Goal: Task Accomplishment & Management: Manage account settings

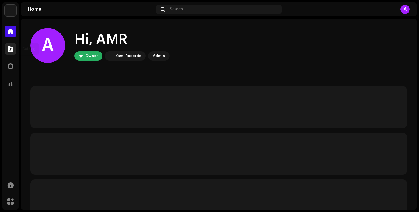
click at [15, 51] on div at bounding box center [11, 49] width 12 height 12
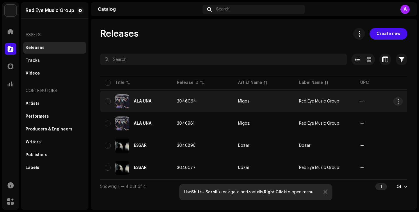
click at [217, 102] on td "3046064" at bounding box center [202, 101] width 61 height 21
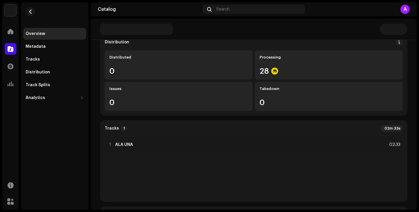
scroll to position [56, 0]
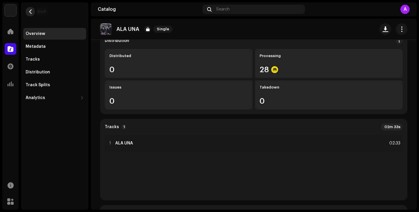
click at [31, 13] on span "button" at bounding box center [30, 11] width 4 height 5
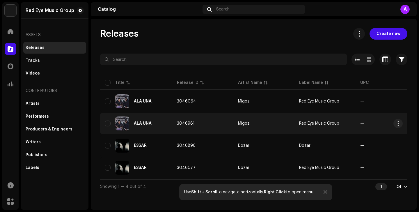
click at [194, 120] on td "3046961" at bounding box center [202, 123] width 61 height 21
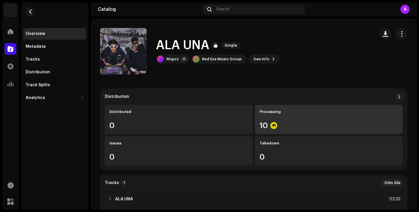
click at [366, 122] on div "10" at bounding box center [329, 126] width 139 height 8
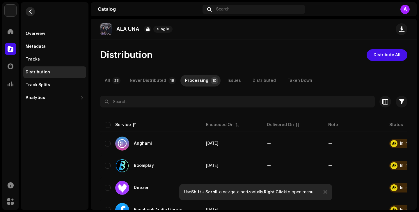
click at [31, 13] on span "button" at bounding box center [30, 11] width 4 height 5
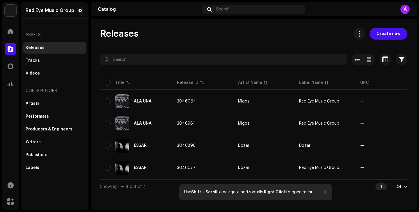
click at [165, 156] on table "Title Release ID Artist Name Label Name UPC Creation Date Tracks Duration ALA U…" at bounding box center [350, 127] width 500 height 105
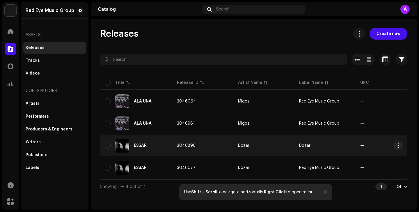
click at [178, 153] on td "3046896" at bounding box center [202, 145] width 61 height 21
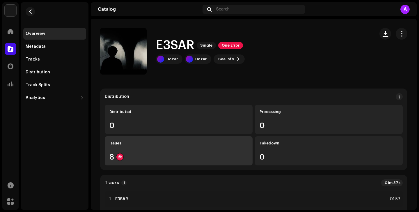
click at [215, 151] on div "Issues 8" at bounding box center [179, 150] width 148 height 29
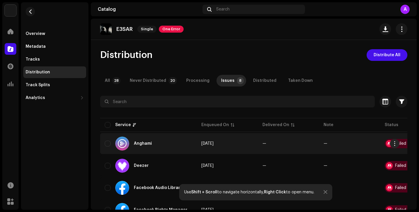
click at [390, 141] on re-a-icon-status-badge at bounding box center [389, 143] width 7 height 7
click at [390, 142] on div "Failed Inspection" at bounding box center [408, 143] width 47 height 9
click at [386, 142] on div at bounding box center [389, 143] width 7 height 7
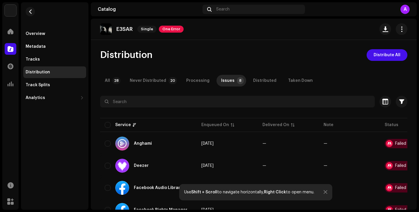
click at [328, 193] on div "Use Shift + Scroll to navigate horizontally, Right Click to open menu." at bounding box center [255, 192] width 153 height 16
click at [36, 64] on div "Tracks" at bounding box center [54, 60] width 63 height 12
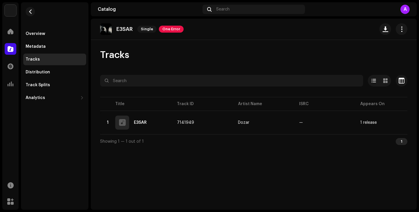
click at [37, 62] on div "Tracks" at bounding box center [54, 60] width 63 height 12
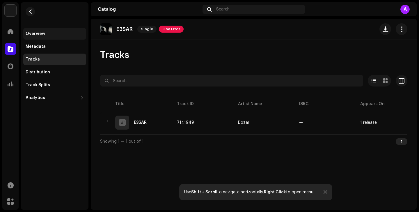
click at [48, 36] on div "Overview" at bounding box center [54, 34] width 63 height 12
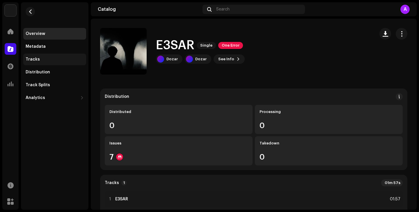
click at [34, 58] on div "Tracks" at bounding box center [33, 59] width 14 height 5
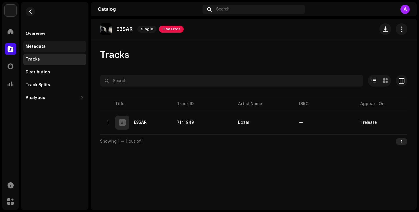
click at [38, 51] on div "Metadata" at bounding box center [54, 47] width 63 height 12
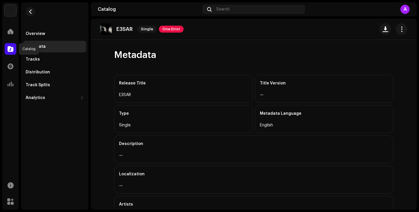
click at [12, 50] on span at bounding box center [11, 49] width 6 height 5
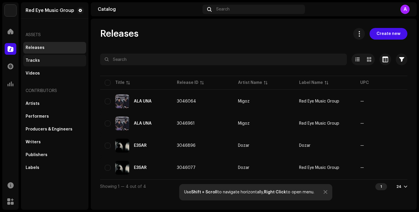
click at [45, 63] on div "Tracks" at bounding box center [54, 61] width 63 height 12
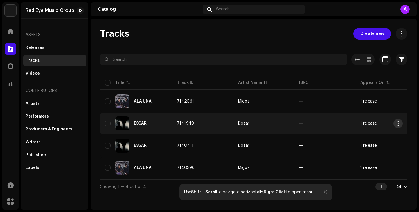
click at [401, 127] on button "button" at bounding box center [398, 123] width 9 height 9
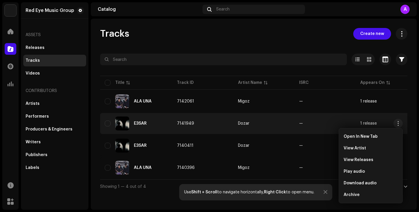
click at [13, 55] on div "Catalog" at bounding box center [10, 49] width 16 height 16
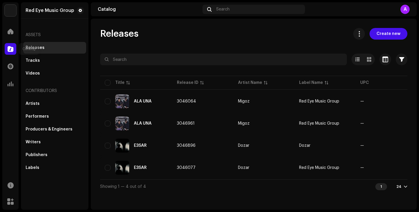
click at [14, 53] on div at bounding box center [11, 49] width 12 height 12
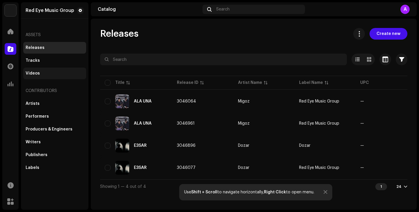
click at [33, 73] on div "Videos" at bounding box center [33, 73] width 14 height 5
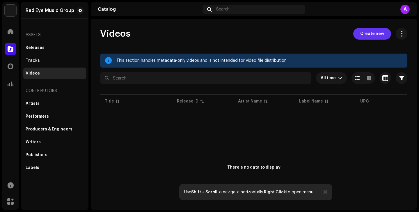
click at [370, 31] on span "Create new" at bounding box center [372, 34] width 24 height 12
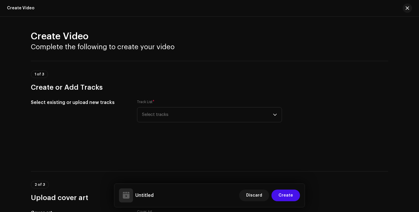
click at [365, 38] on h2 "Create Video" at bounding box center [209, 37] width 357 height 12
click at [201, 116] on span "Select tracks" at bounding box center [207, 114] width 131 height 15
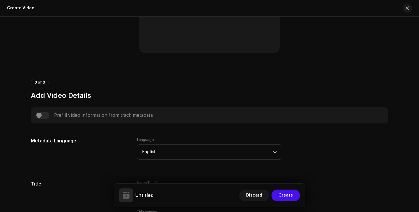
click at [250, 115] on div "Prefill video information from track metadata" at bounding box center [210, 115] width 348 height 7
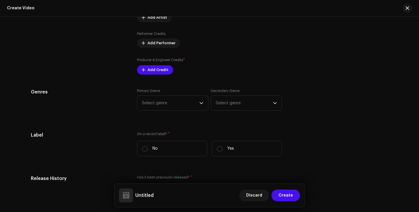
scroll to position [760, 0]
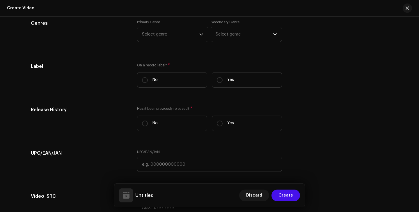
click at [19, 13] on div "Create Video" at bounding box center [209, 8] width 419 height 17
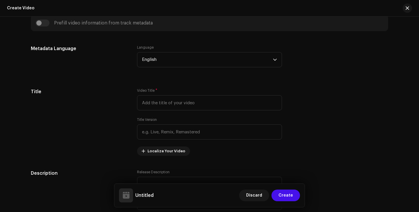
scroll to position [370, 0]
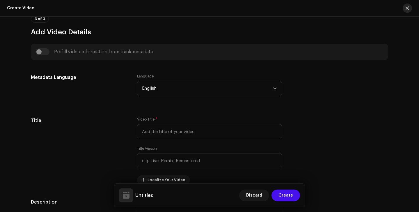
click at [407, 7] on span "button" at bounding box center [407, 8] width 3 height 5
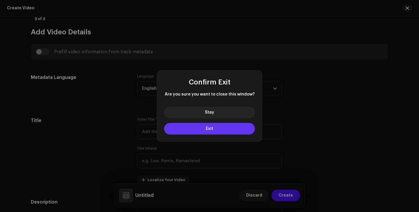
click at [238, 130] on button "Exit" at bounding box center [209, 129] width 91 height 12
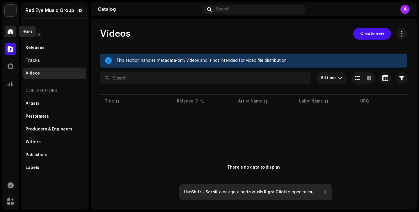
click at [12, 34] on span at bounding box center [11, 31] width 6 height 5
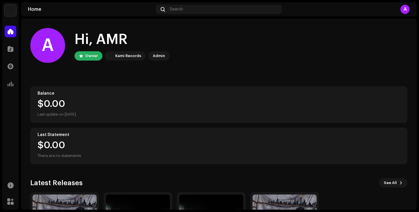
scroll to position [76, 0]
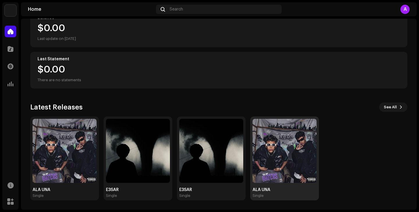
click at [254, 151] on img at bounding box center [285, 151] width 64 height 64
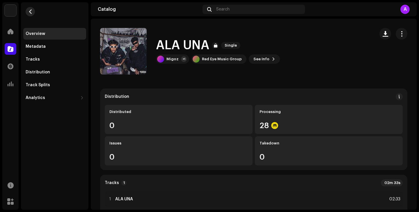
click at [31, 14] on span "button" at bounding box center [30, 11] width 4 height 5
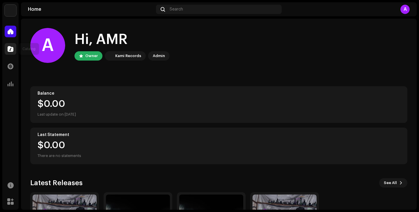
click at [9, 48] on span at bounding box center [11, 49] width 6 height 5
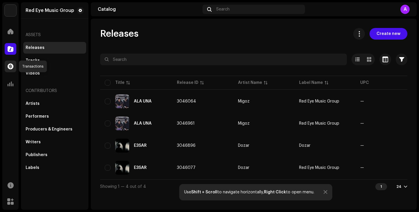
click at [13, 65] on div at bounding box center [11, 67] width 12 height 12
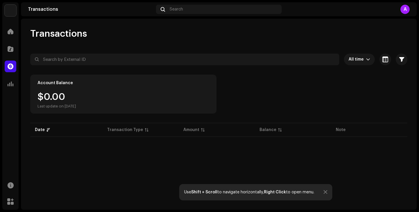
click at [7, 42] on div "Catalog" at bounding box center [10, 49] width 16 height 16
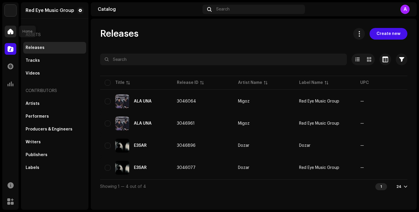
click at [8, 36] on div at bounding box center [11, 32] width 12 height 12
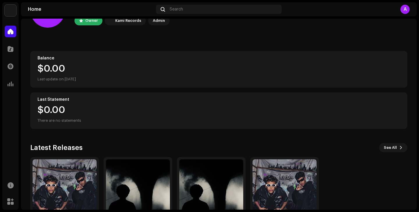
scroll to position [76, 0]
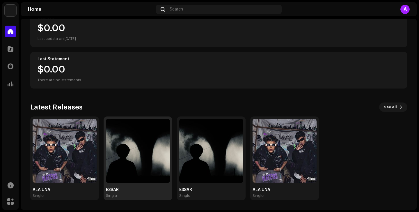
click at [112, 160] on img at bounding box center [138, 151] width 64 height 64
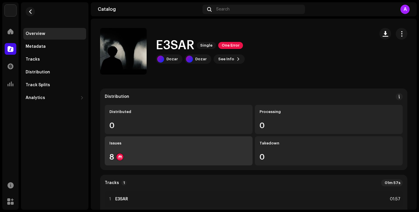
click at [123, 156] on div "8" at bounding box center [178, 157] width 139 height 8
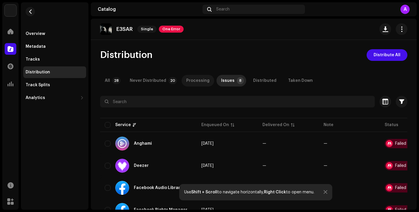
click at [200, 79] on div "Processing" at bounding box center [197, 81] width 23 height 12
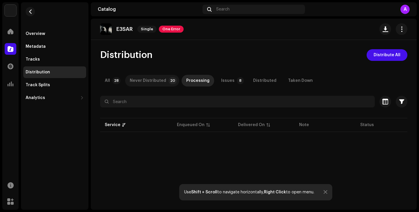
click at [169, 82] on p-badge "20" at bounding box center [173, 80] width 8 height 7
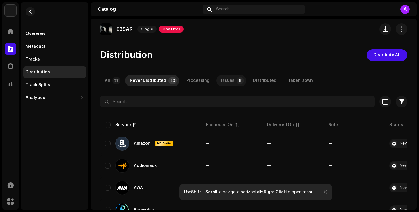
click at [221, 83] on div "Issues" at bounding box center [227, 81] width 13 height 12
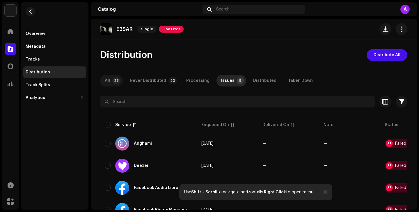
click at [110, 81] on p-tab "All 28" at bounding box center [111, 81] width 23 height 12
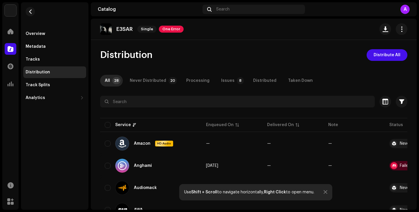
click at [226, 82] on div "Issues" at bounding box center [227, 81] width 13 height 12
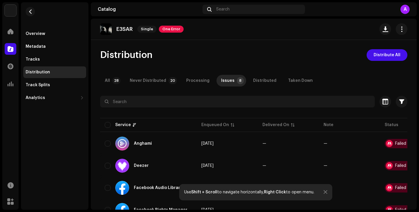
click at [324, 192] on div at bounding box center [326, 192] width 4 height 5
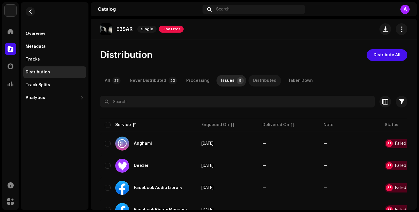
click at [253, 84] on div "Distributed" at bounding box center [264, 81] width 23 height 12
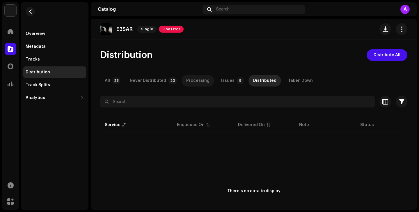
click at [186, 79] on div "Processing" at bounding box center [197, 81] width 23 height 12
click at [155, 82] on div "Never Distributed" at bounding box center [148, 81] width 36 height 12
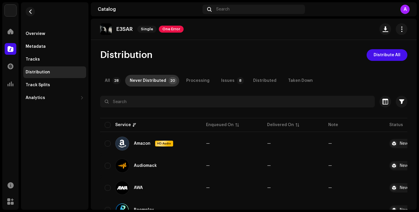
click at [125, 82] on p-tab "Never Distributed 20" at bounding box center [152, 81] width 54 height 12
click at [118, 82] on p-badge "28" at bounding box center [116, 80] width 8 height 7
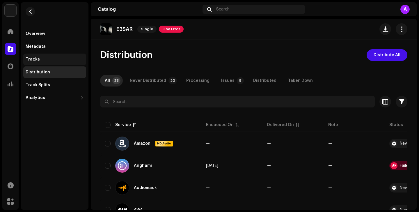
click at [31, 61] on div "Tracks" at bounding box center [33, 59] width 14 height 5
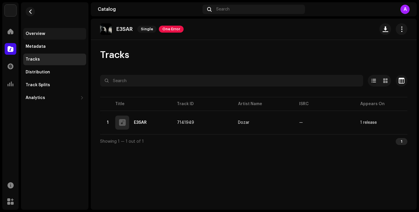
click at [37, 38] on div "Overview" at bounding box center [54, 34] width 63 height 12
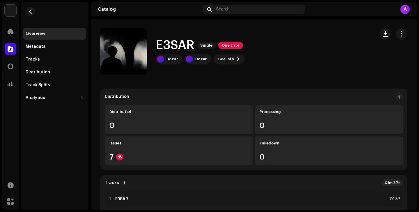
click at [32, 36] on div "Overview" at bounding box center [54, 34] width 63 height 12
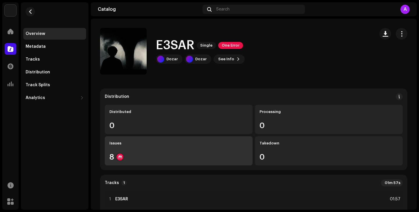
click at [145, 158] on div "8" at bounding box center [178, 157] width 139 height 8
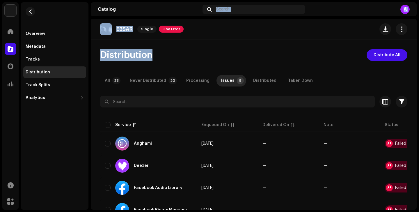
drag, startPoint x: 95, startPoint y: 12, endPoint x: 170, endPoint y: 67, distance: 93.4
click at [170, 69] on section "Catalog Search A E3SAR Single One Error Distribution Distribute All All 28 Neve…" at bounding box center [254, 105] width 326 height 207
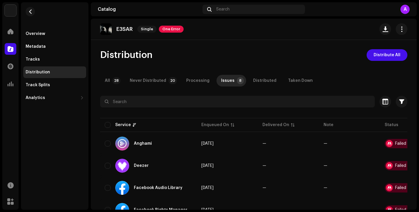
click at [190, 59] on div "Distribution Distribute All" at bounding box center [253, 55] width 307 height 12
click at [281, 67] on div "Distribution Distribute All All 28 Never Distributed 20 Processing Issues 8 Dis…" at bounding box center [254, 186] width 326 height 275
drag, startPoint x: 160, startPoint y: 56, endPoint x: 116, endPoint y: 56, distance: 44.8
click at [117, 56] on div "Distribution Distribute All" at bounding box center [253, 55] width 307 height 12
drag, startPoint x: 116, startPoint y: 32, endPoint x: 222, endPoint y: 94, distance: 123.1
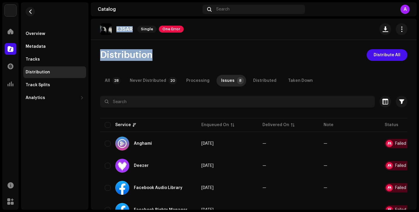
click at [222, 95] on catalog-releases-details-distribution "E3SAR Single One Error Distribution Distribute All All 28 Never Distributed 20 …" at bounding box center [254, 171] width 326 height 305
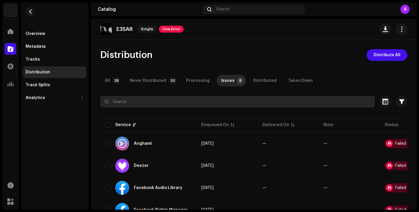
click at [277, 102] on input "text" at bounding box center [237, 102] width 275 height 12
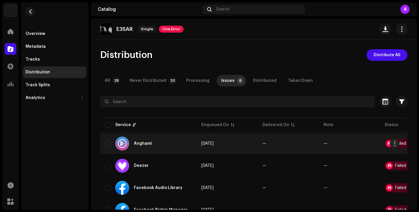
drag, startPoint x: 403, startPoint y: 127, endPoint x: 271, endPoint y: 144, distance: 133.5
click at [271, 144] on table "Service Enqueued On Delivered On Note Status Anghami [DATE] — — Failed Inspecti…" at bounding box center [270, 213] width 341 height 193
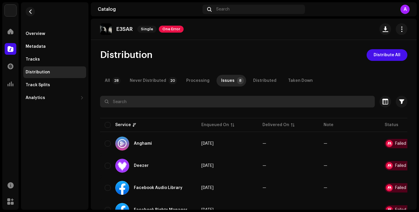
click at [248, 101] on input "text" at bounding box center [237, 102] width 275 height 12
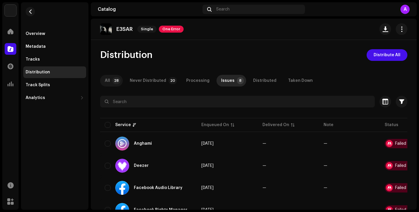
click at [110, 78] on div "All" at bounding box center [107, 81] width 5 height 12
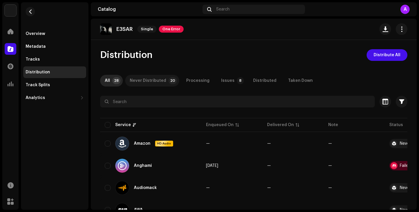
click at [151, 82] on div "Never Distributed" at bounding box center [148, 81] width 36 height 12
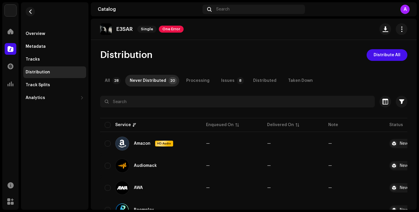
click at [216, 59] on div "Distribution Distribute All" at bounding box center [253, 55] width 307 height 12
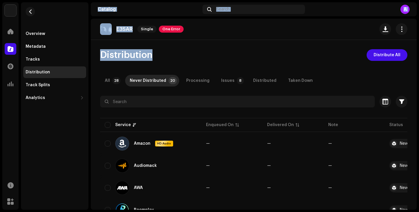
drag, startPoint x: 93, startPoint y: 8, endPoint x: 208, endPoint y: 66, distance: 128.9
click at [208, 67] on section "Catalog Search A E3SAR Single One Error Distribution Distribute All All 28 Neve…" at bounding box center [254, 105] width 326 height 207
click at [257, 58] on div "Distribution Distribute All" at bounding box center [253, 55] width 307 height 12
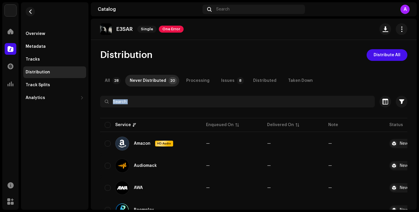
drag, startPoint x: 410, startPoint y: 126, endPoint x: 178, endPoint y: 62, distance: 241.3
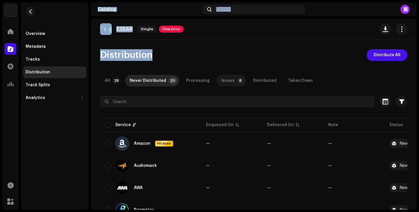
drag, startPoint x: 97, startPoint y: 7, endPoint x: 236, endPoint y: 86, distance: 160.0
click at [236, 86] on section "Catalog Search A E3SAR Single One Error Distribution Distribute All All 28 Neve…" at bounding box center [254, 105] width 326 height 207
click at [268, 75] on div "Distributed" at bounding box center [264, 81] width 23 height 12
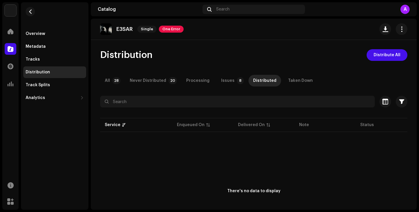
click at [356, 84] on div "All 28 Never Distributed 20 Processing Issues 8 Distributed Taken Down" at bounding box center [253, 81] width 307 height 12
click at [149, 77] on div "Never Distributed" at bounding box center [148, 81] width 36 height 12
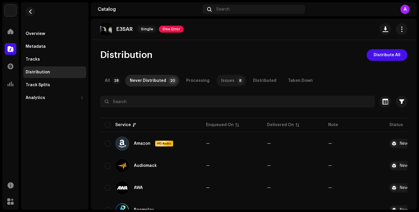
click at [223, 83] on div "Issues" at bounding box center [227, 81] width 13 height 12
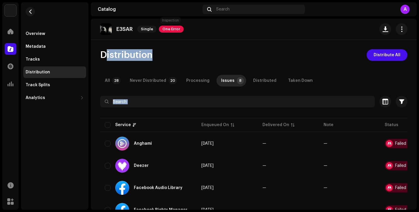
drag, startPoint x: 403, startPoint y: 126, endPoint x: 163, endPoint y: 29, distance: 258.5
click at [163, 28] on catalog-releases-details-distribution "E3SAR Single One Error Distribution Distribute All All 28 Never Distributed 20 …" at bounding box center [254, 171] width 326 height 305
click at [122, 21] on div "E3SAR Single One Error" at bounding box center [254, 29] width 326 height 21
drag, startPoint x: 100, startPoint y: 9, endPoint x: 312, endPoint y: 109, distance: 233.8
click at [311, 111] on section "Catalog Search A E3SAR Single One Error Distribution Distribute All All 28 Neve…" at bounding box center [254, 105] width 326 height 207
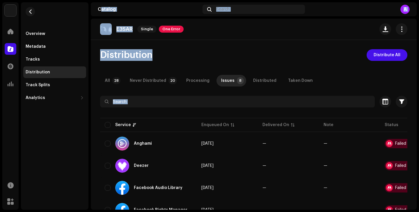
click at [264, 70] on div "Distribution Distribute All All 28 Never Distributed 20 Processing Issues 8 Dis…" at bounding box center [254, 186] width 326 height 275
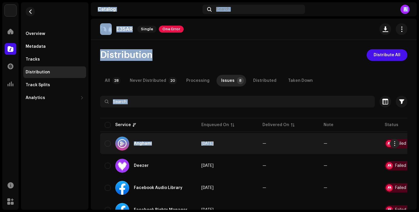
drag, startPoint x: 96, startPoint y: 9, endPoint x: 279, endPoint y: 133, distance: 221.3
click at [279, 133] on section "Catalog Search A E3SAR Single One Error Distribution Distribute All All 28 Neve…" at bounding box center [254, 105] width 326 height 207
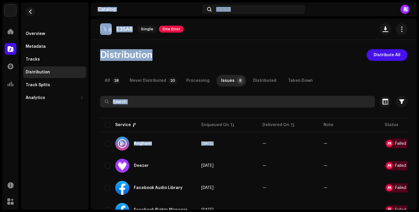
click at [297, 105] on input "text" at bounding box center [237, 102] width 275 height 12
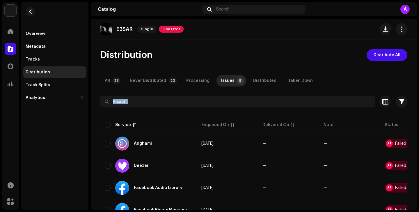
drag, startPoint x: 410, startPoint y: 101, endPoint x: 202, endPoint y: 93, distance: 208.3
click at [202, 93] on div "Distribution Distribute All All 28 Never Distributed 20 Processing Issues 8 Dis…" at bounding box center [254, 186] width 326 height 275
click at [341, 82] on div "All 28 Never Distributed 20 Processing Issues 8 Distributed Taken Down" at bounding box center [253, 81] width 307 height 12
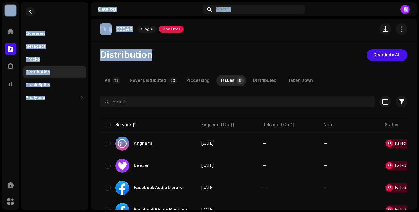
drag, startPoint x: 340, startPoint y: 82, endPoint x: 134, endPoint y: 0, distance: 222.0
click at [134, 0] on html "Red Eye Music Group Home Catalog Transactions Analytics Resources Marketplace O…" at bounding box center [209, 106] width 419 height 212
click at [226, 36] on div "E3SAR Single One Error" at bounding box center [254, 29] width 326 height 21
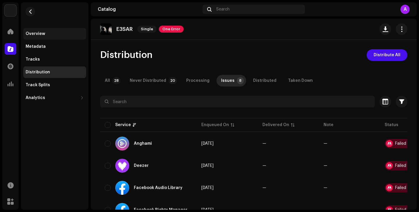
click at [47, 30] on div "Overview" at bounding box center [54, 34] width 63 height 12
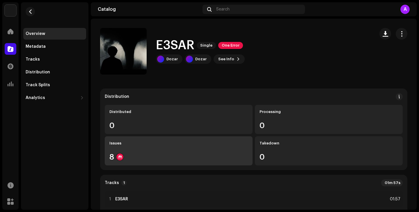
click at [129, 143] on div "Issues" at bounding box center [178, 143] width 139 height 5
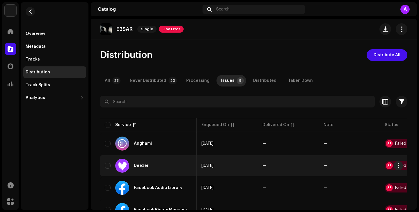
scroll to position [0, 34]
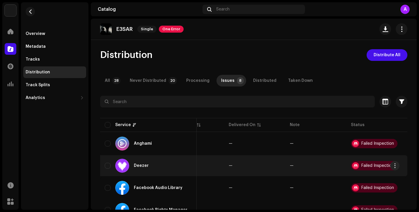
click at [375, 165] on div "Failed Inspection" at bounding box center [378, 166] width 33 height 4
click at [393, 166] on span "button" at bounding box center [395, 165] width 4 height 5
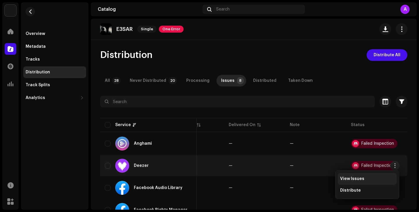
click at [370, 180] on div "View Issues" at bounding box center [367, 178] width 54 height 5
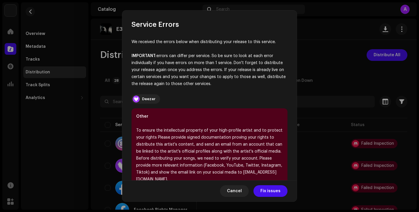
scroll to position [24, 0]
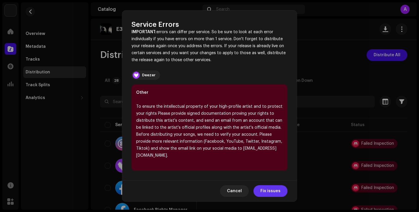
click at [268, 190] on span "Fix issues" at bounding box center [271, 191] width 20 height 12
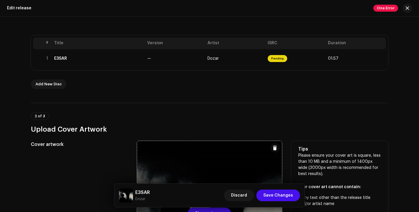
scroll to position [47, 0]
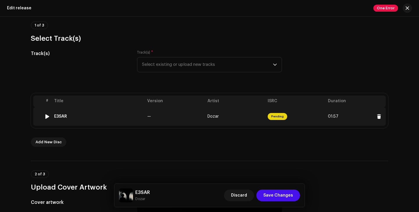
click at [219, 118] on td "Dozar" at bounding box center [235, 116] width 60 height 19
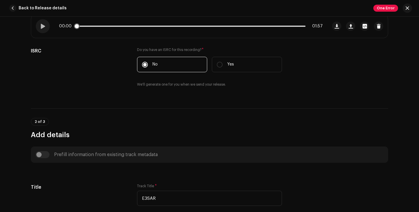
scroll to position [352, 0]
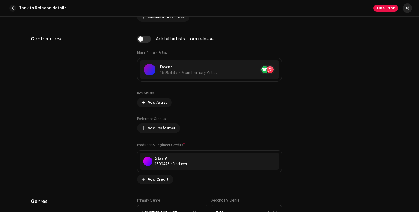
click at [406, 10] on button "button" at bounding box center [407, 7] width 9 height 9
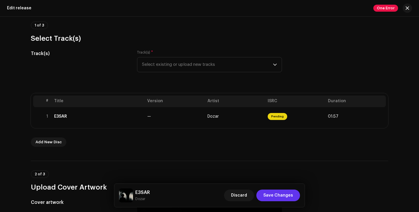
click at [279, 197] on span "Save Changes" at bounding box center [278, 196] width 30 height 12
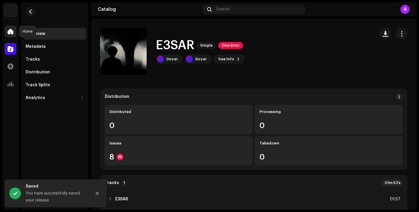
click at [11, 33] on span at bounding box center [11, 31] width 6 height 5
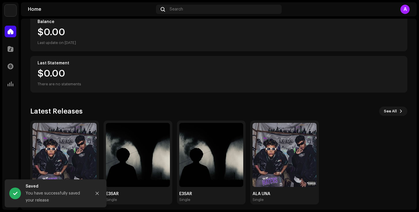
scroll to position [76, 0]
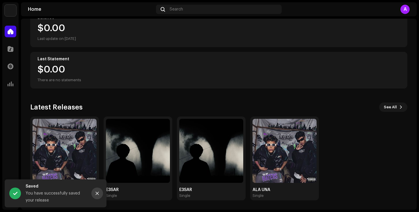
click at [97, 194] on icon "Close" at bounding box center [97, 193] width 4 height 4
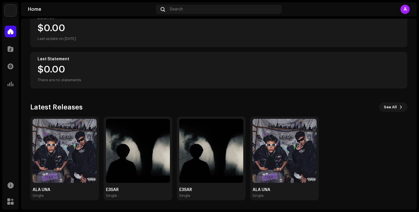
scroll to position [0, 0]
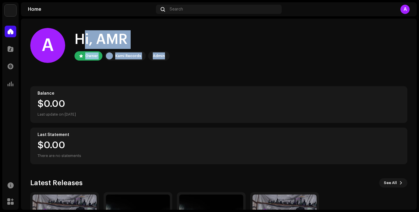
drag, startPoint x: 73, startPoint y: 35, endPoint x: 203, endPoint y: 73, distance: 135.3
click at [203, 74] on div "A Hi, AMR Owner Kami Records Admin Balance $0.00 Last update on [DATE] Last Sta…" at bounding box center [218, 152] width 377 height 267
click at [203, 73] on div "A Hi, AMR Owner Kami Records Admin Balance $0.00 Last update on [DATE] Last Sta…" at bounding box center [218, 152] width 377 height 267
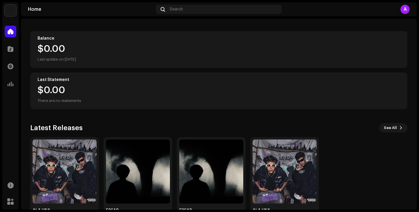
scroll to position [76, 0]
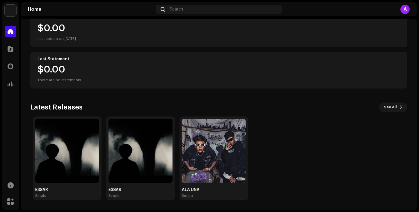
drag, startPoint x: 355, startPoint y: 184, endPoint x: 234, endPoint y: 99, distance: 147.6
click at [227, 104] on div "Latest Releases See All ALA UNA Single E3SAR Single E3SAR Single ALA UNA Single" at bounding box center [218, 151] width 377 height 98
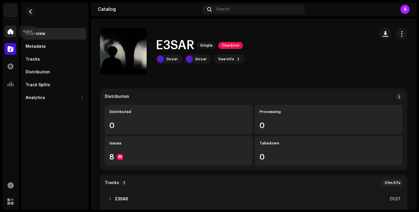
click at [13, 33] on div at bounding box center [11, 32] width 12 height 12
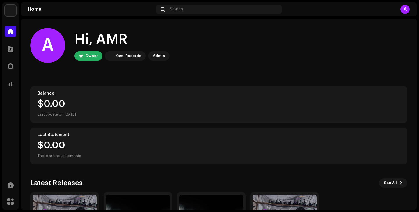
click at [125, 57] on div "Kami Records" at bounding box center [128, 55] width 26 height 7
drag, startPoint x: 167, startPoint y: 58, endPoint x: 135, endPoint y: 58, distance: 32.3
click at [143, 58] on div "Owner Kami Records Admin" at bounding box center [122, 55] width 95 height 9
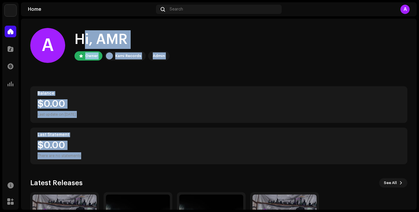
drag, startPoint x: 74, startPoint y: 38, endPoint x: 229, endPoint y: 161, distance: 197.4
click at [229, 161] on div "A Hi, AMR Owner Kami Records Admin Balance $0.00 Last update on [DATE] Last Sta…" at bounding box center [218, 152] width 377 height 267
click at [226, 149] on div "$0.00 There are no statements" at bounding box center [219, 150] width 363 height 19
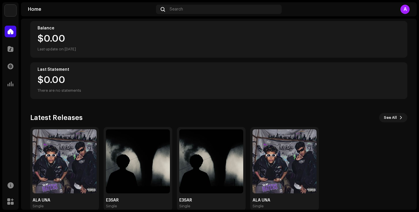
scroll to position [76, 0]
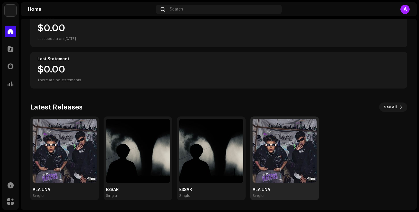
click at [270, 146] on img at bounding box center [285, 151] width 64 height 64
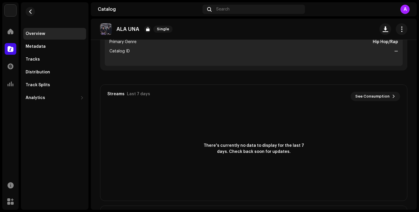
scroll to position [370, 0]
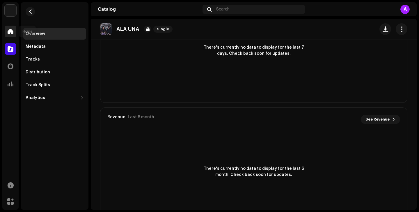
click at [9, 31] on span at bounding box center [11, 31] width 6 height 5
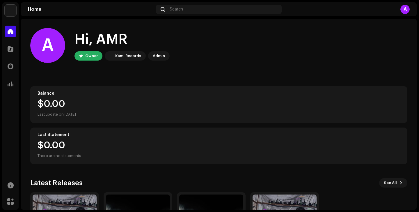
scroll to position [76, 0]
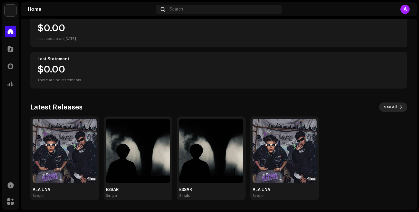
click at [384, 108] on span "See All" at bounding box center [390, 107] width 13 height 12
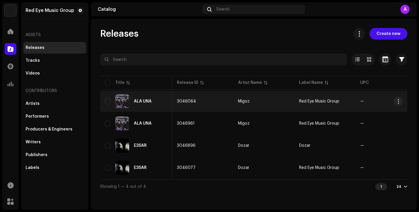
scroll to position [0, 0]
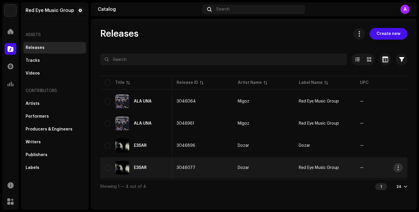
click at [399, 170] on span "button" at bounding box center [398, 167] width 4 height 5
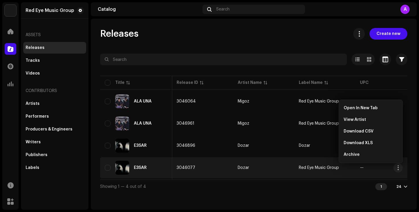
click at [216, 26] on div "Releases Create new Selected 0 Select all 4 Options Filters Distribution status…" at bounding box center [254, 114] width 326 height 191
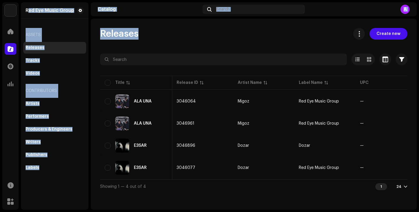
drag, startPoint x: 28, startPoint y: 10, endPoint x: 129, endPoint y: 48, distance: 108.0
click at [130, 49] on div "Red Eye Music Group Home Catalog Transactions Analytics Resources Marketplace R…" at bounding box center [209, 106] width 419 height 212
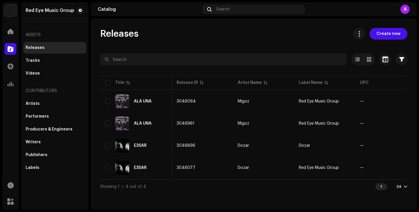
click at [169, 46] on div "Releases Create new Selected 0 Select all 4 Options Filters Distribution status…" at bounding box center [254, 110] width 326 height 165
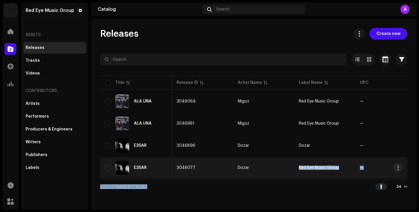
drag, startPoint x: 388, startPoint y: 194, endPoint x: 275, endPoint y: 173, distance: 114.4
click at [275, 173] on div "Selected 0 Select all 4 Options Filters Distribution status Never Distributed P…" at bounding box center [253, 124] width 307 height 140
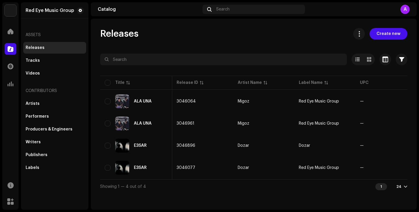
click at [270, 184] on div "Showing 1 — 4 out of 4 1 24" at bounding box center [253, 186] width 307 height 14
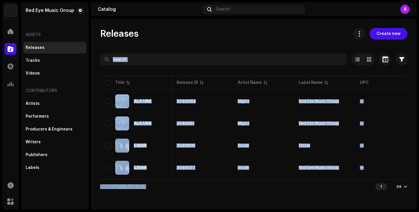
drag, startPoint x: 245, startPoint y: 191, endPoint x: 101, endPoint y: 43, distance: 207.3
click at [101, 43] on div "Releases Create new Selected 0 Select all 4 Options Filters Distribution status…" at bounding box center [254, 110] width 326 height 165
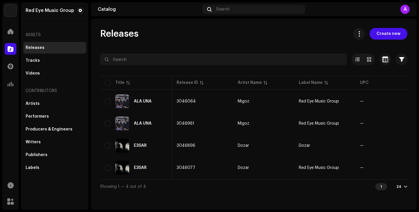
click at [172, 32] on div "Releases Create new" at bounding box center [253, 34] width 307 height 12
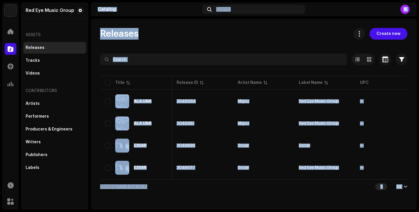
drag, startPoint x: 95, startPoint y: 8, endPoint x: 213, endPoint y: 206, distance: 230.4
click at [212, 206] on section "Catalog Search A Releases Create new Selected 0 Select all 4 Options Filters Di…" at bounding box center [254, 105] width 326 height 207
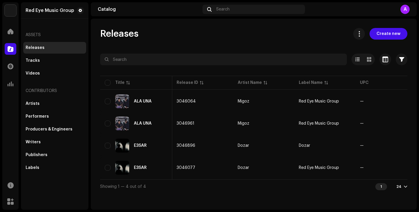
click at [213, 206] on div "Releases Create new Selected 0 Select all 4 Options Filters Distribution status…" at bounding box center [254, 114] width 326 height 191
click at [310, 26] on div "Releases Create new Selected 0 Select all 4 Options Filters Distribution status…" at bounding box center [254, 114] width 326 height 191
